Goal: Task Accomplishment & Management: Manage account settings

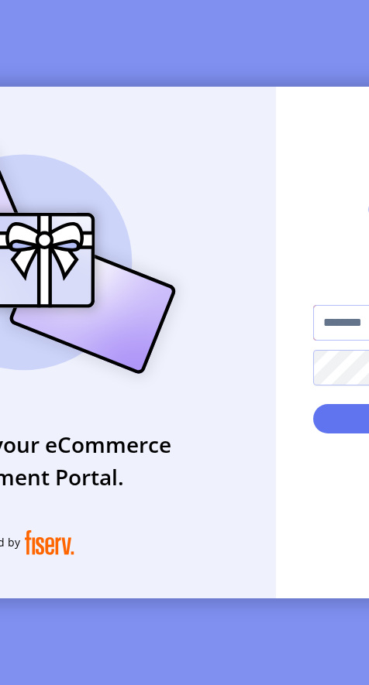
type input "**********"
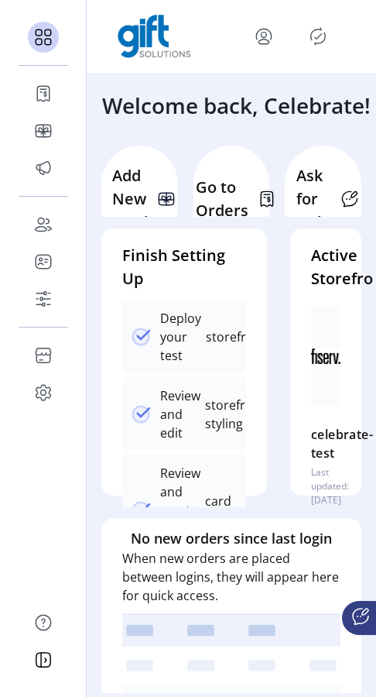
click at [318, 39] on icon "Publisher Panel" at bounding box center [318, 36] width 25 height 25
